Goal: Transaction & Acquisition: Purchase product/service

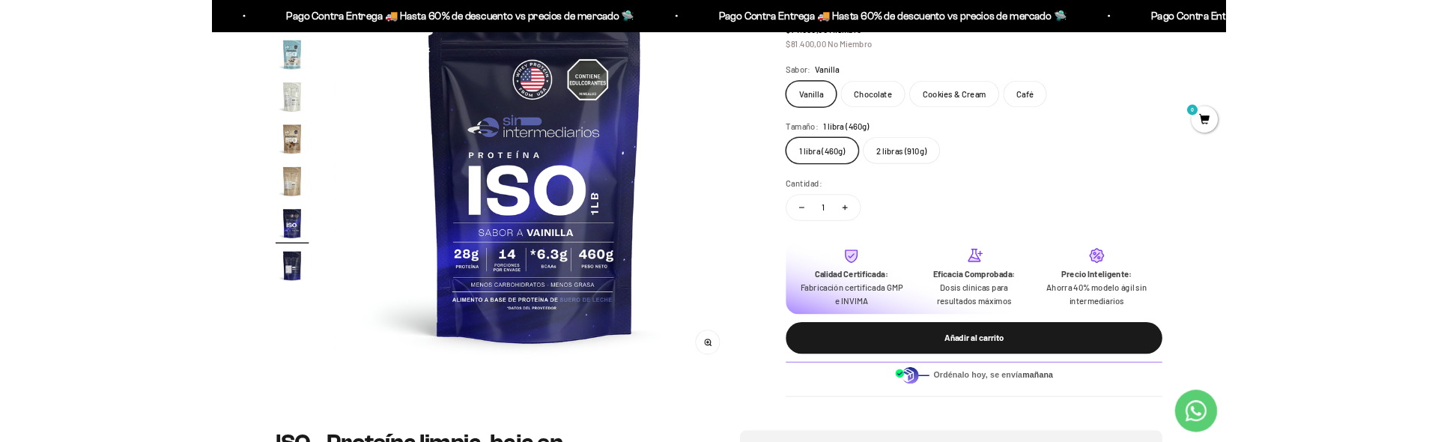
scroll to position [248, 0]
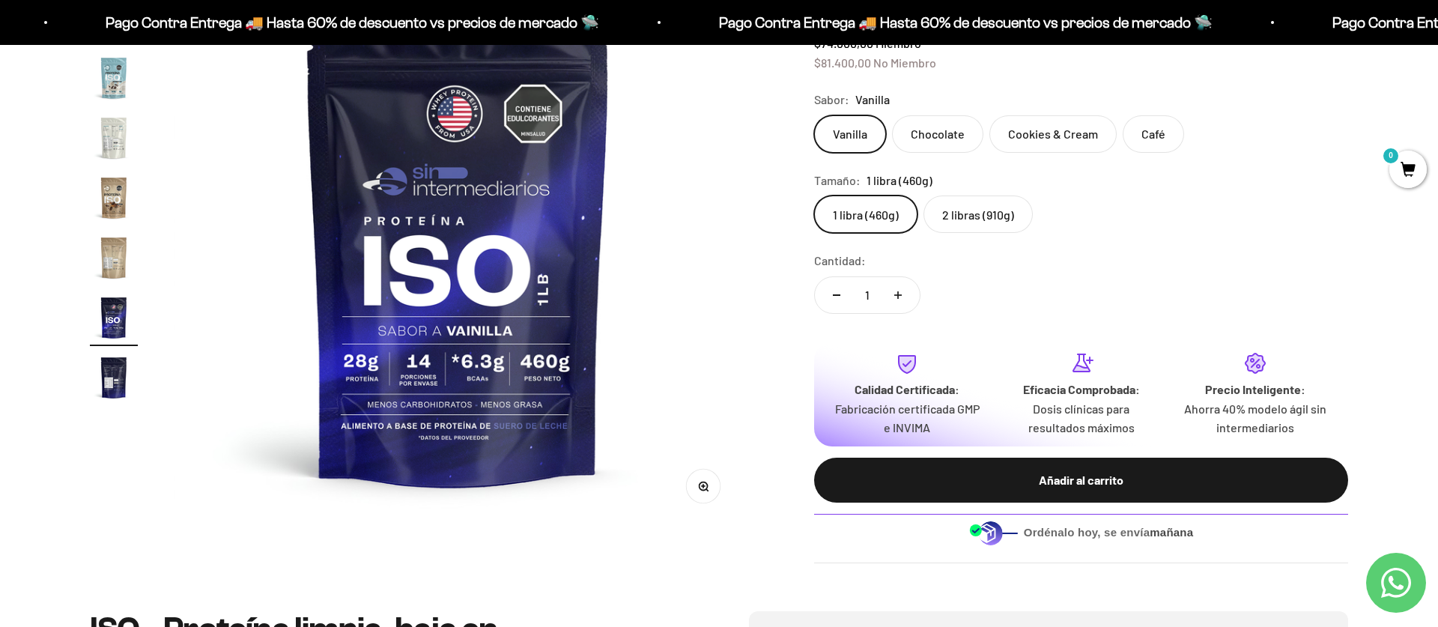
click at [1024, 533] on span "Ordénalo [DATE], se envía [DATE]" at bounding box center [1109, 532] width 170 height 16
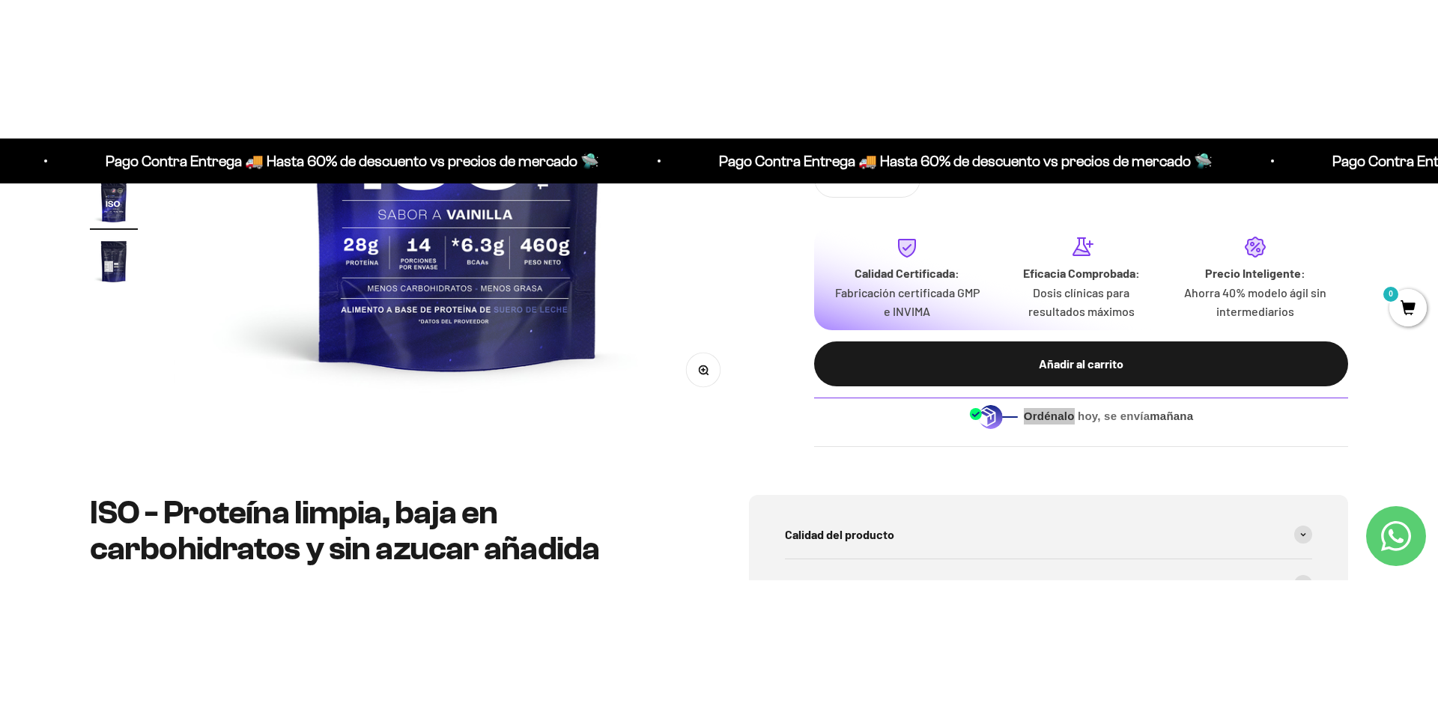
scroll to position [520, 0]
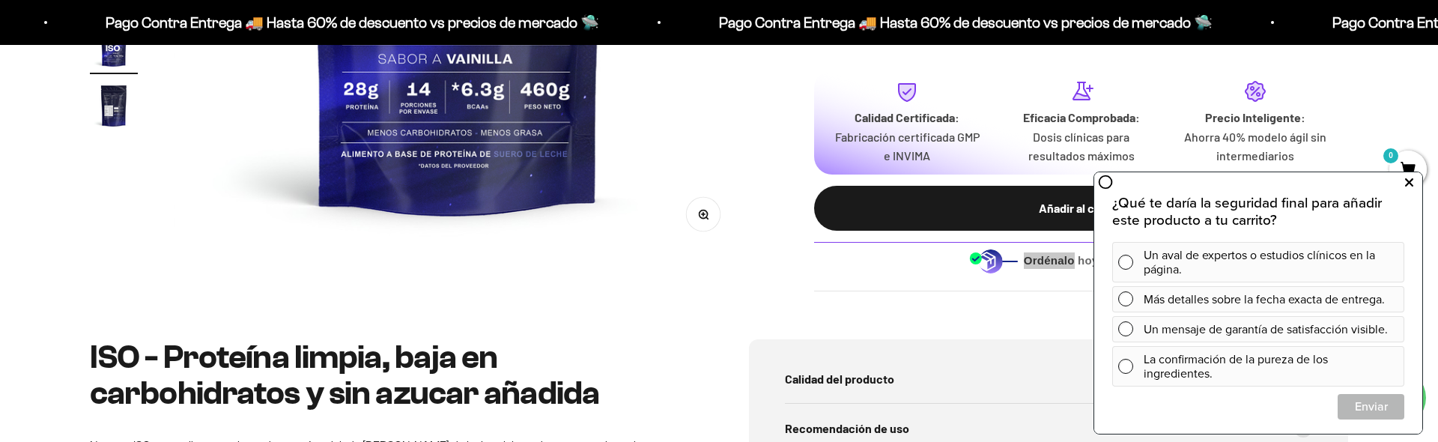
click at [1405, 178] on icon at bounding box center [1409, 182] width 8 height 19
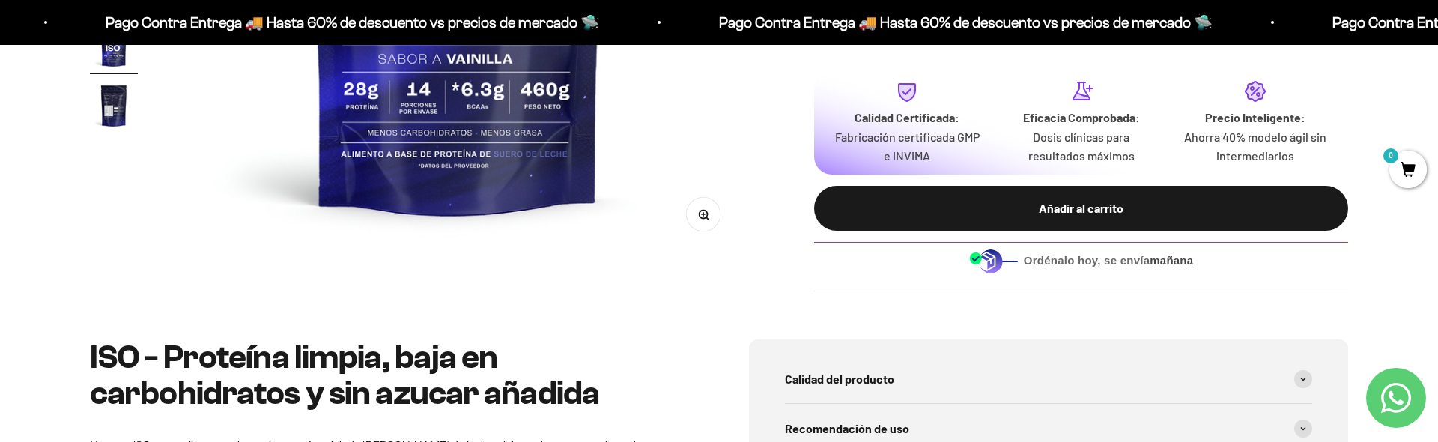
click at [1249, 287] on div "Ordénalo [DATE], se envía [DATE]" at bounding box center [1081, 261] width 534 height 60
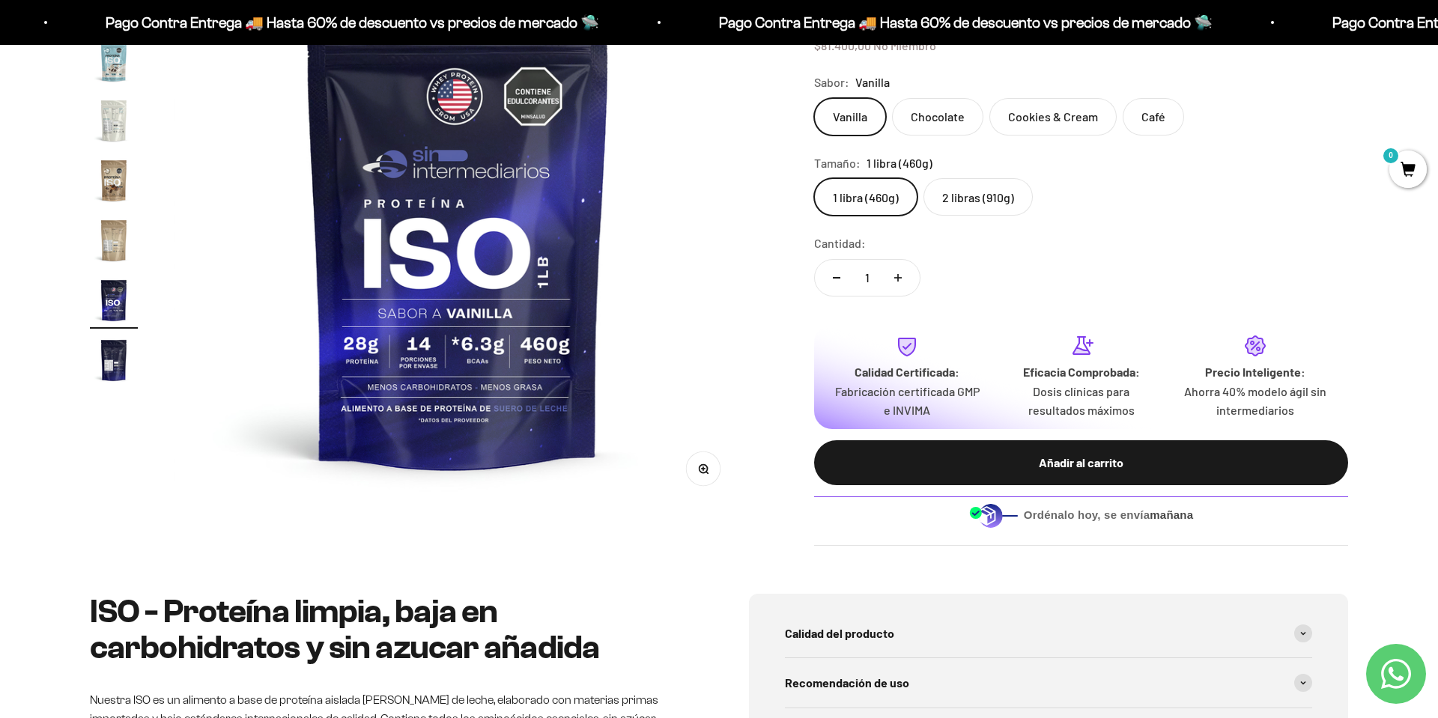
scroll to position [259, 0]
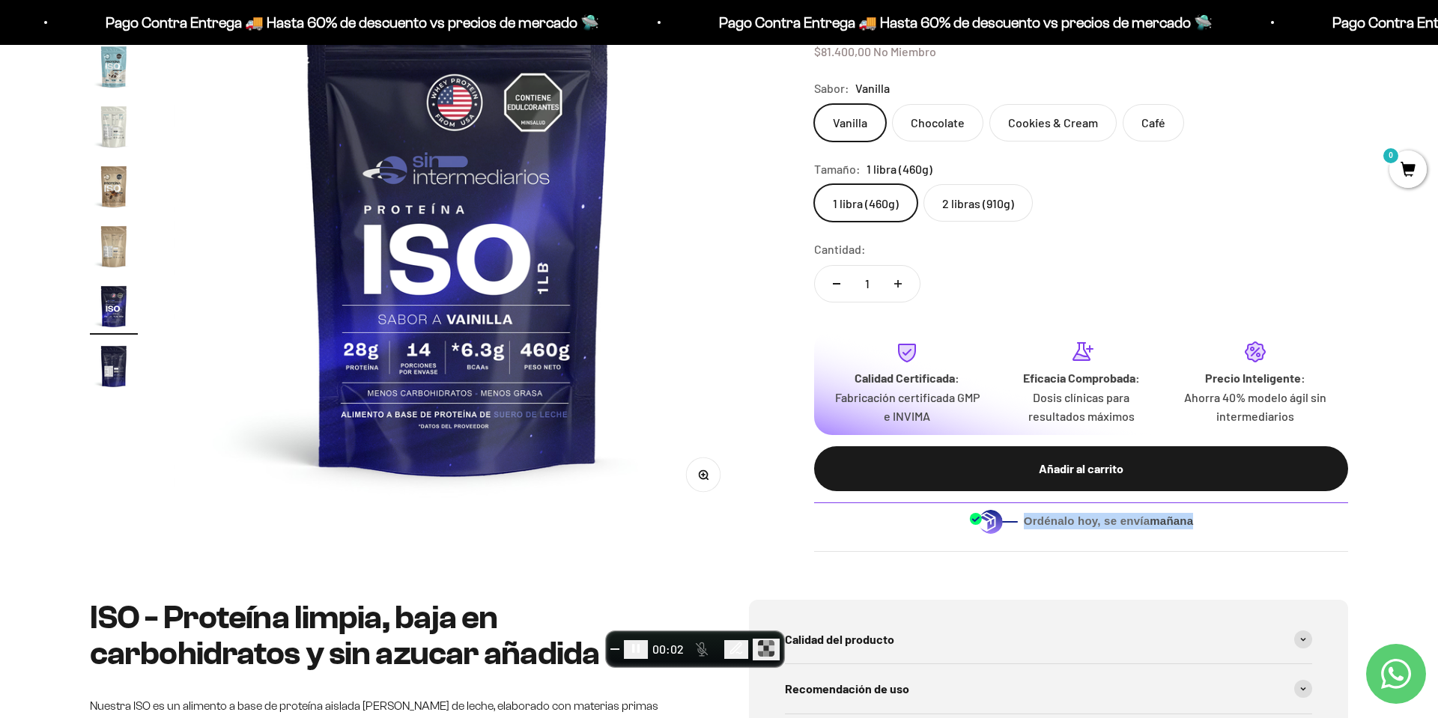
drag, startPoint x: 1025, startPoint y: 522, endPoint x: 1223, endPoint y: 527, distance: 198.5
click at [1223, 527] on div "Ordénalo [DATE], se envía [DATE]" at bounding box center [1081, 521] width 534 height 37
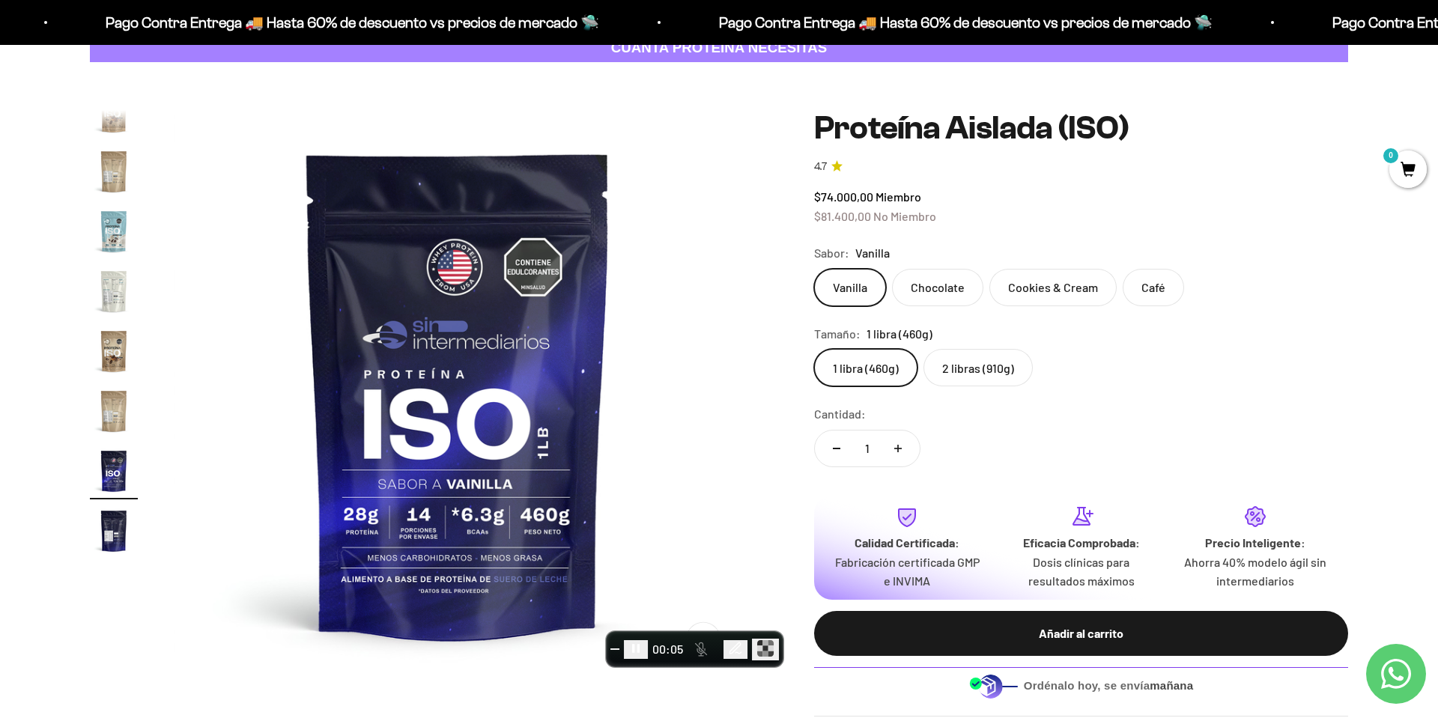
scroll to position [102, 0]
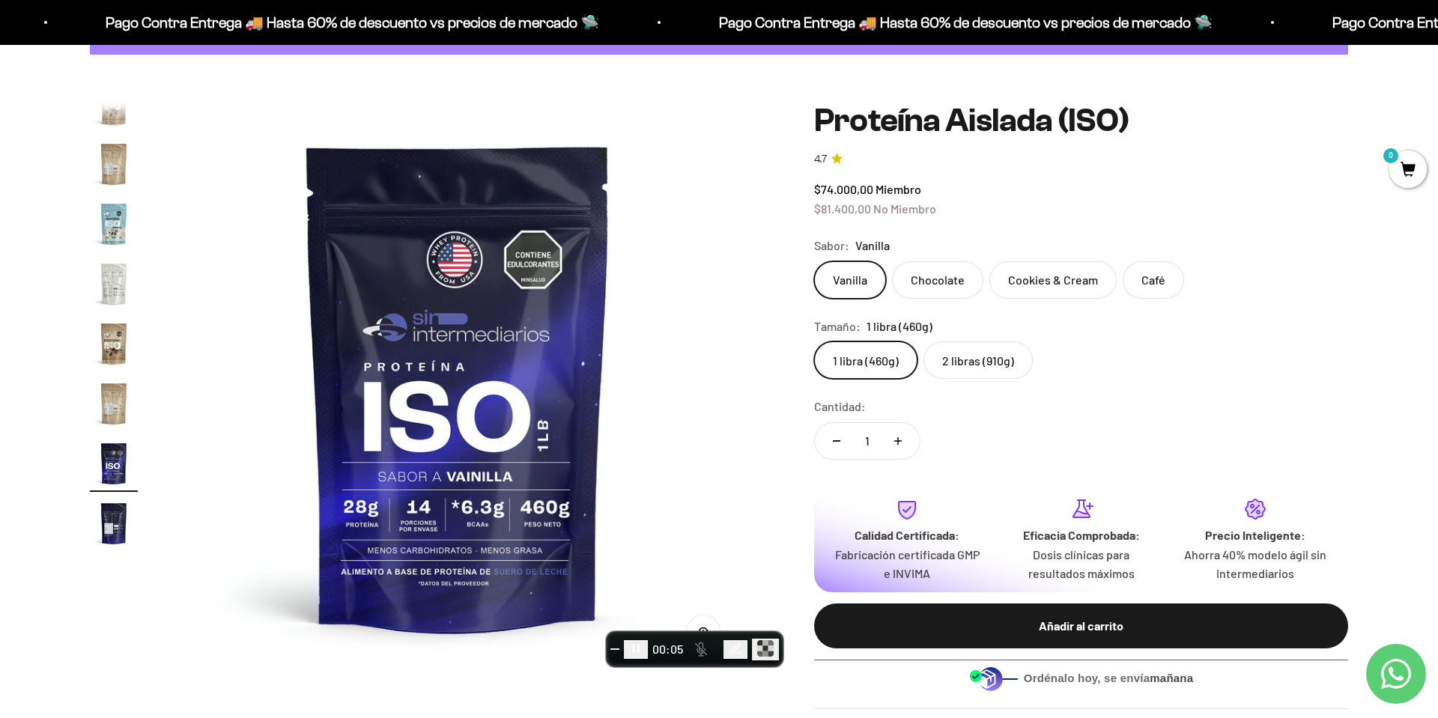
click at [648, 626] on button "Pause recording" at bounding box center [636, 649] width 24 height 19
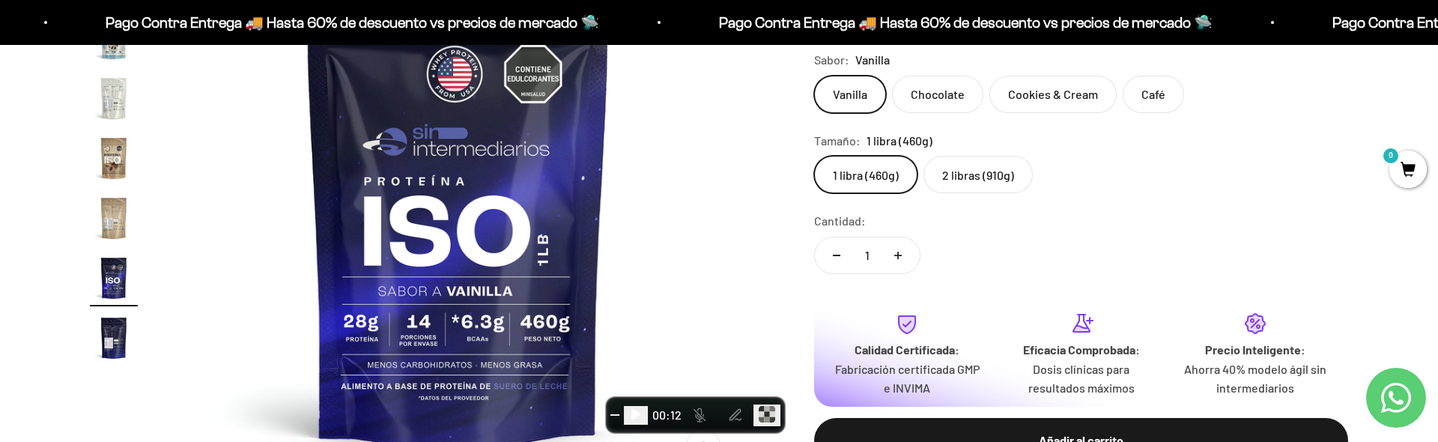
scroll to position [498, 0]
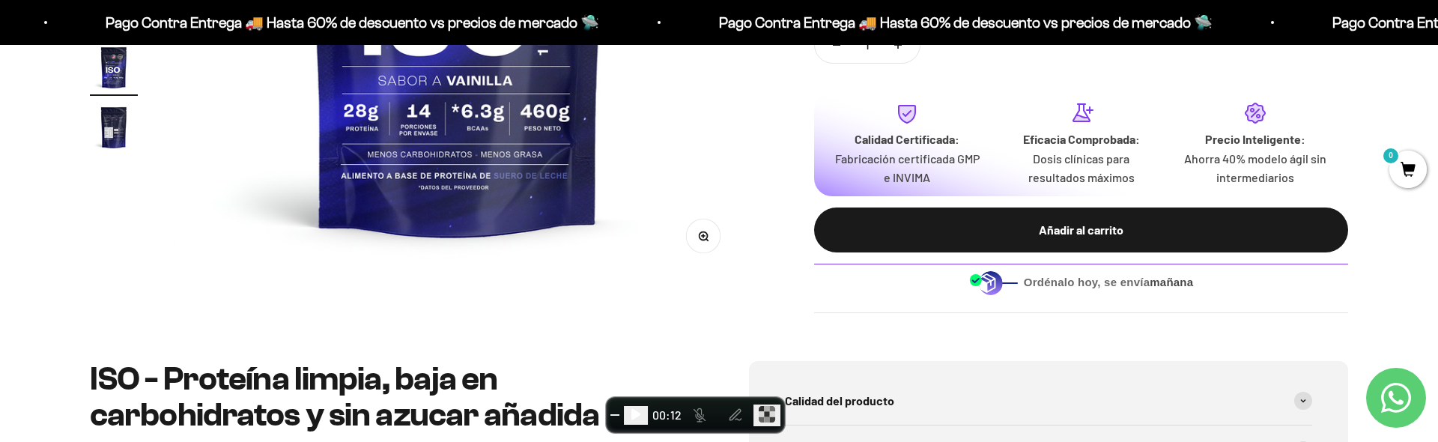
click at [1087, 273] on div "Ordénalo [DATE], se envía [DATE]" at bounding box center [1081, 282] width 534 height 37
